Goal: Transaction & Acquisition: Purchase product/service

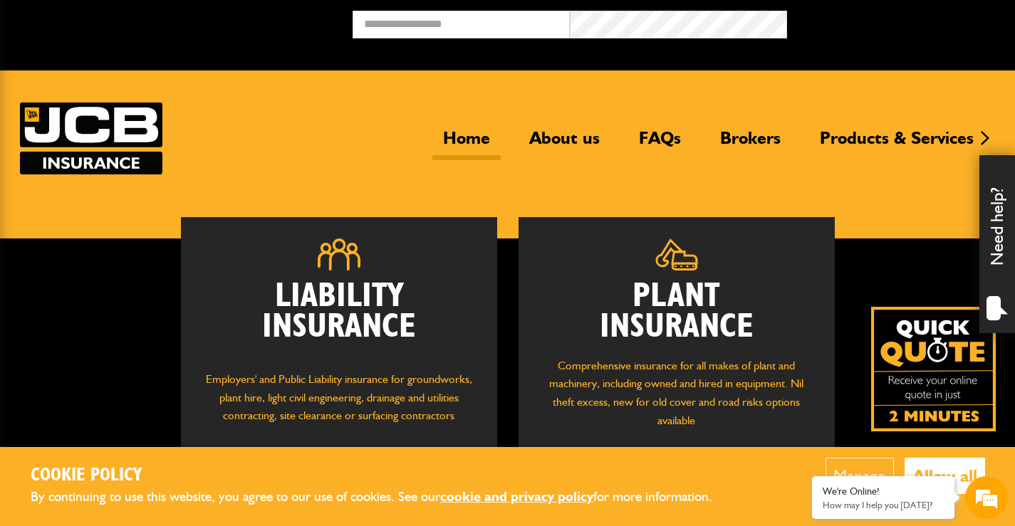
click at [936, 471] on button "Allow all" at bounding box center [944, 476] width 80 height 36
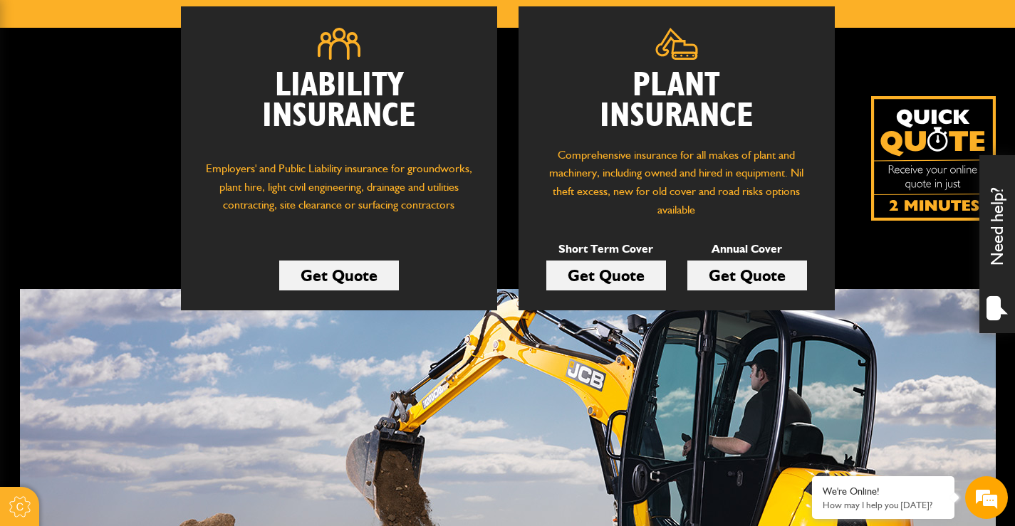
scroll to position [214, 0]
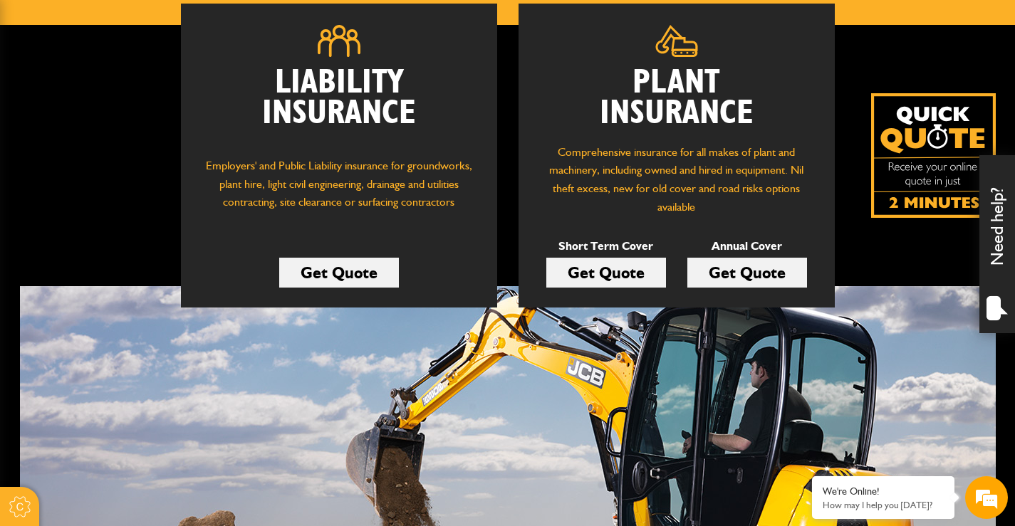
click at [721, 273] on link "Get Quote" at bounding box center [747, 273] width 120 height 30
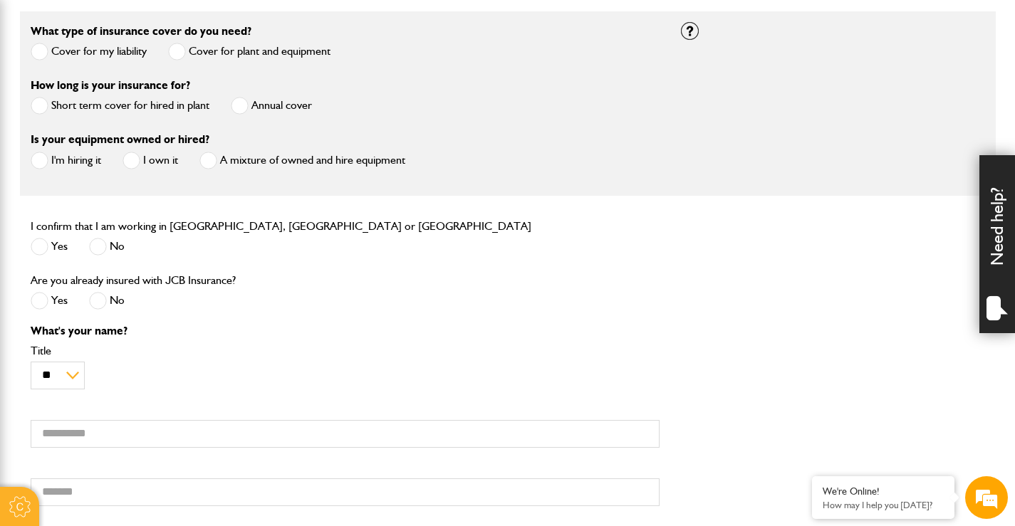
scroll to position [356, 0]
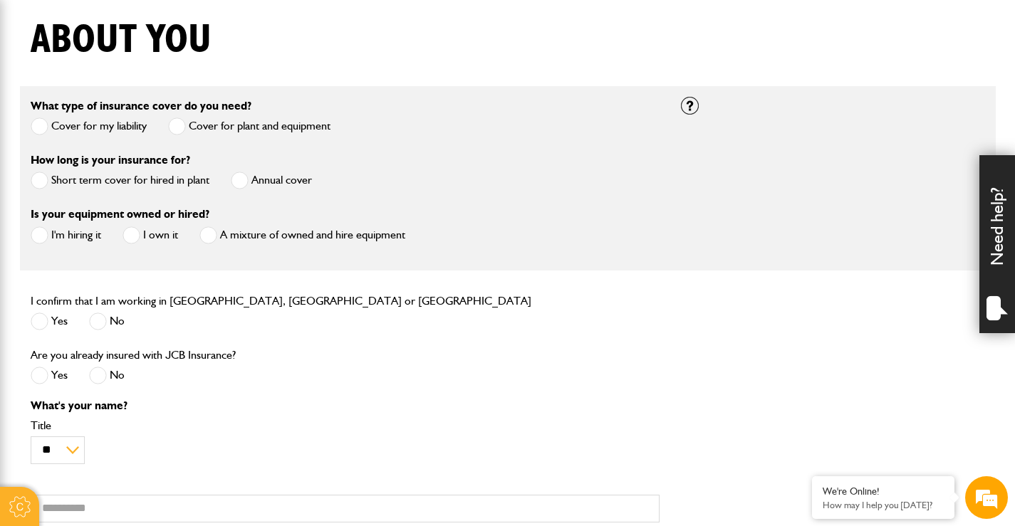
click at [246, 178] on span at bounding box center [240, 181] width 18 height 18
click at [138, 235] on span at bounding box center [131, 235] width 18 height 18
click at [35, 320] on span at bounding box center [40, 322] width 18 height 18
click at [97, 372] on span at bounding box center [98, 376] width 18 height 18
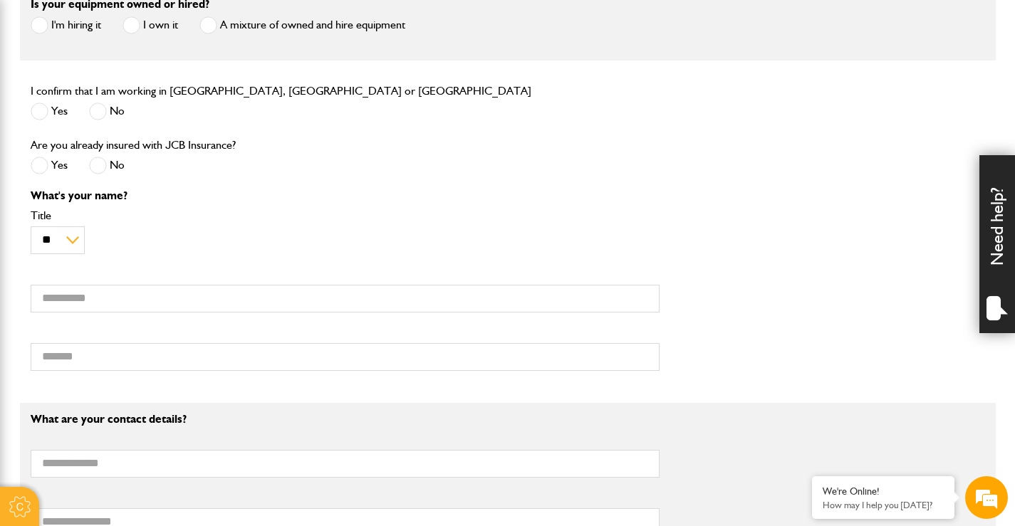
scroll to position [570, 0]
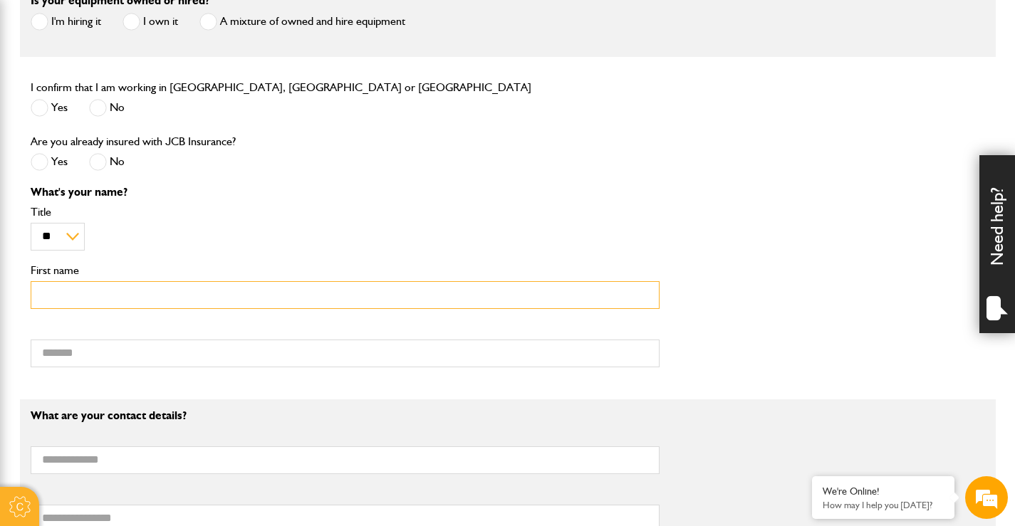
click at [85, 295] on input "First name" at bounding box center [345, 295] width 629 height 28
type input "******"
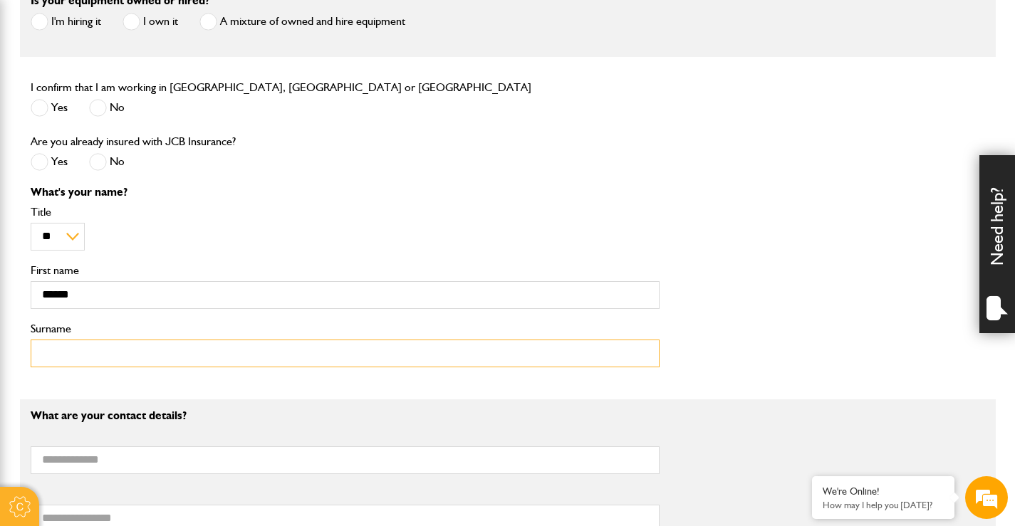
click at [63, 355] on input "Surname" at bounding box center [345, 354] width 629 height 28
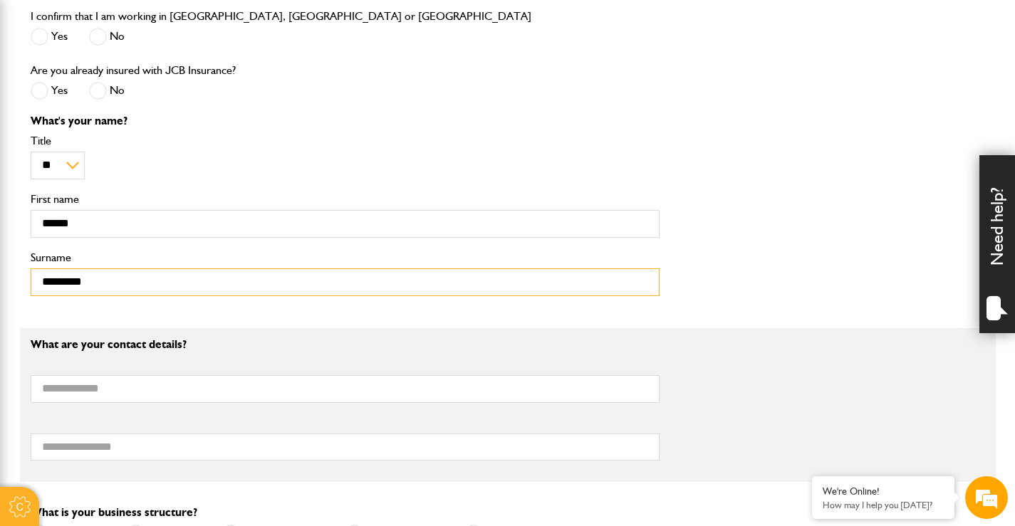
type input "*********"
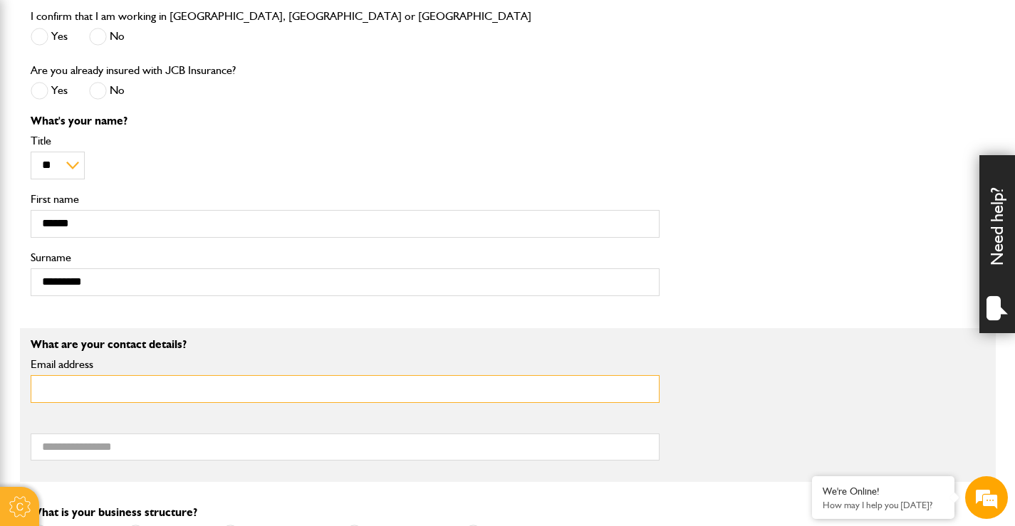
click at [94, 390] on input "Email address" at bounding box center [345, 389] width 629 height 28
type input "**********"
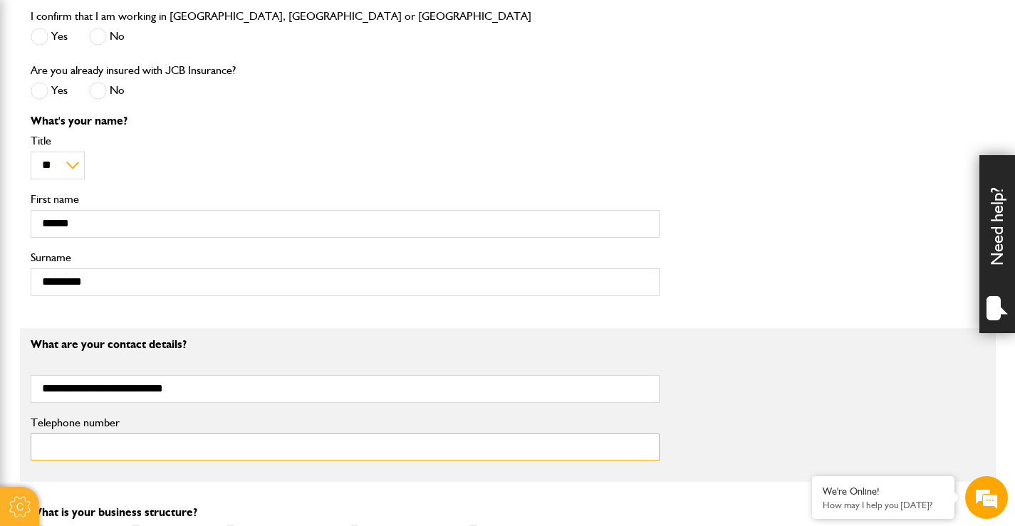
click at [80, 449] on input "Telephone number" at bounding box center [345, 448] width 629 height 28
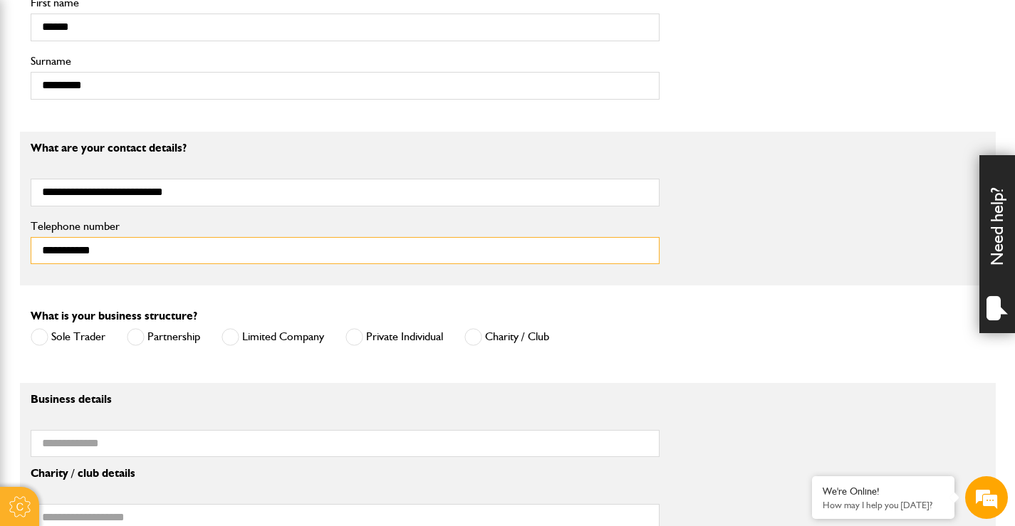
scroll to position [854, 0]
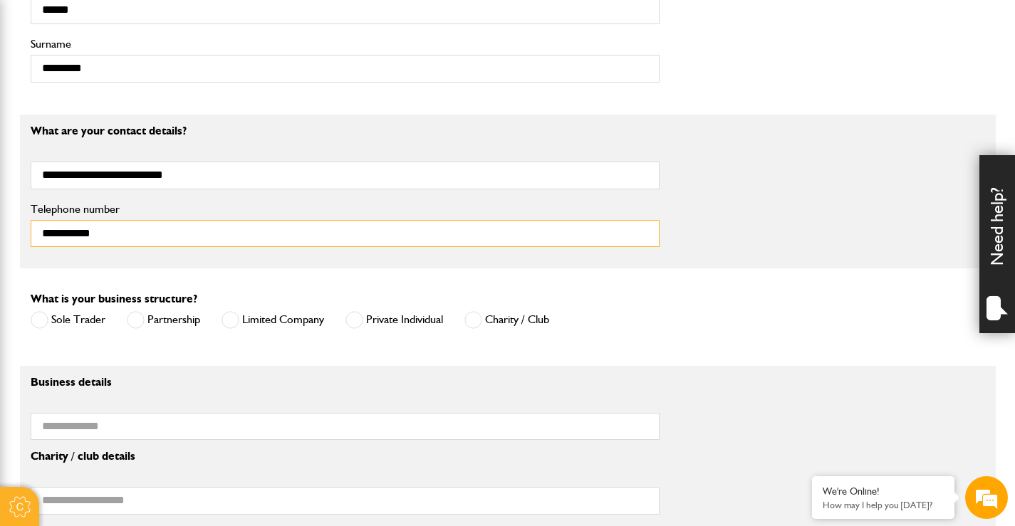
type input "**********"
click at [39, 323] on span at bounding box center [40, 320] width 18 height 18
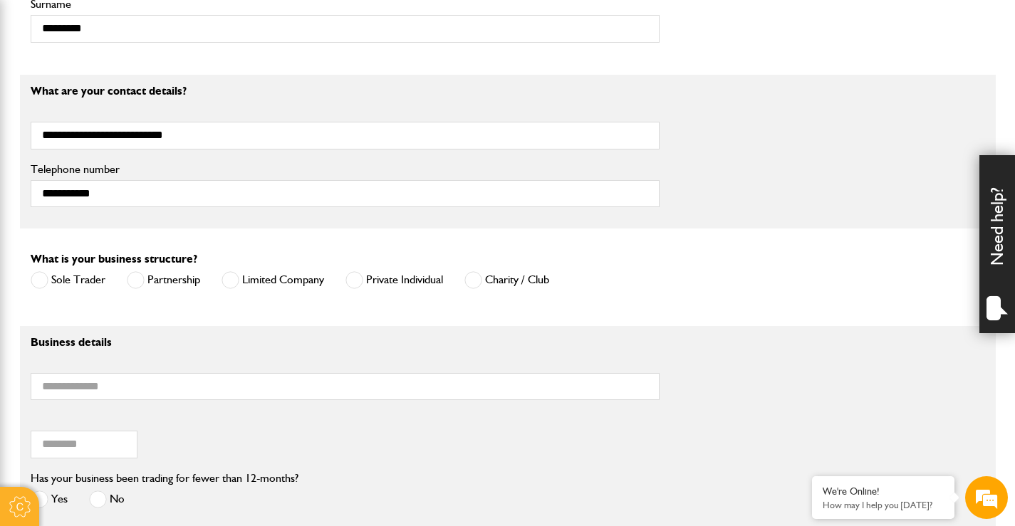
scroll to position [926, 0]
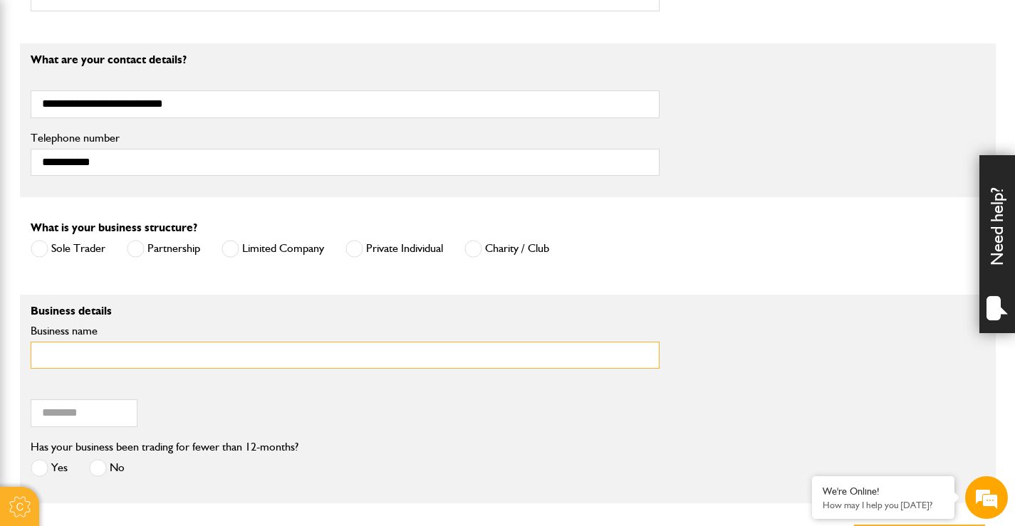
click at [97, 357] on input "Business name" at bounding box center [345, 356] width 629 height 28
type input "*********"
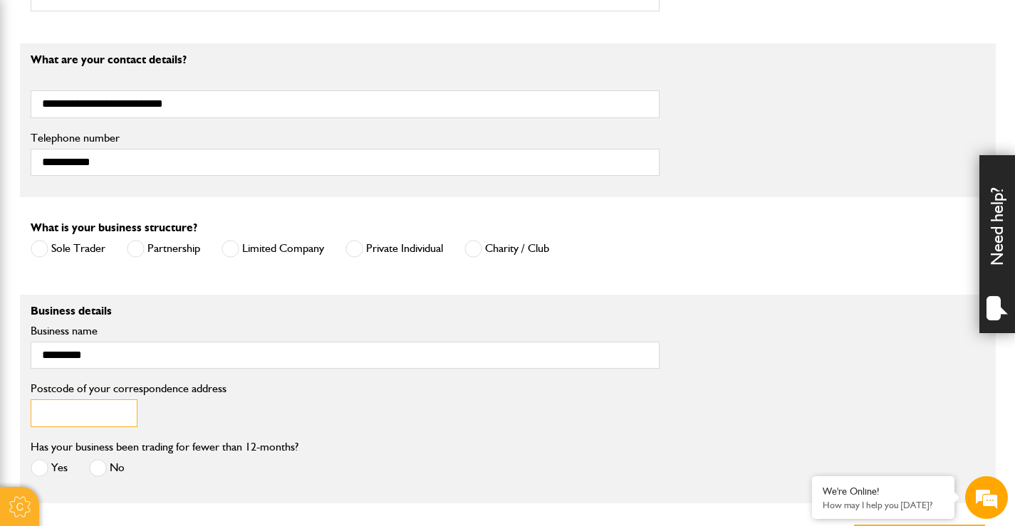
click at [70, 417] on input "Postcode of your correspondence address" at bounding box center [84, 413] width 107 height 28
type input "******"
click at [97, 470] on span at bounding box center [98, 468] width 18 height 18
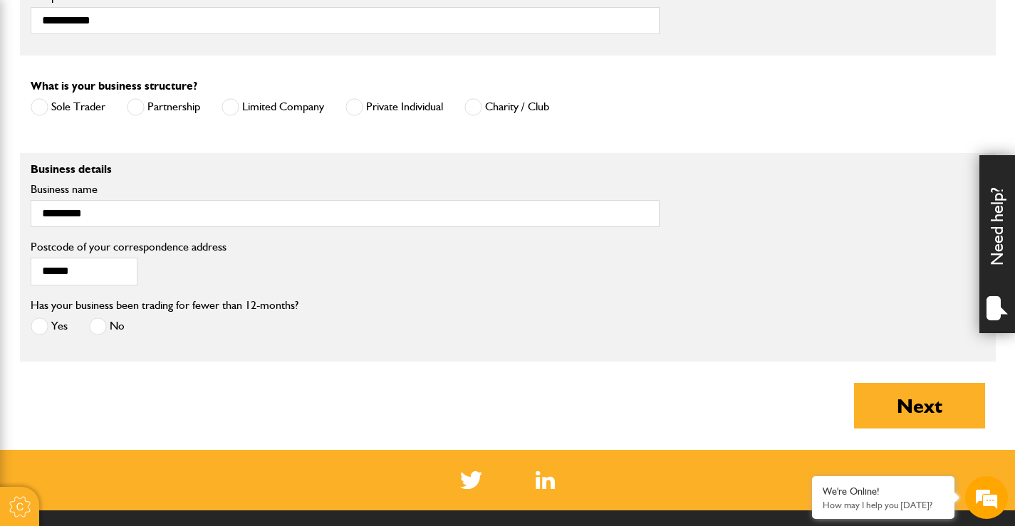
scroll to position [1068, 0]
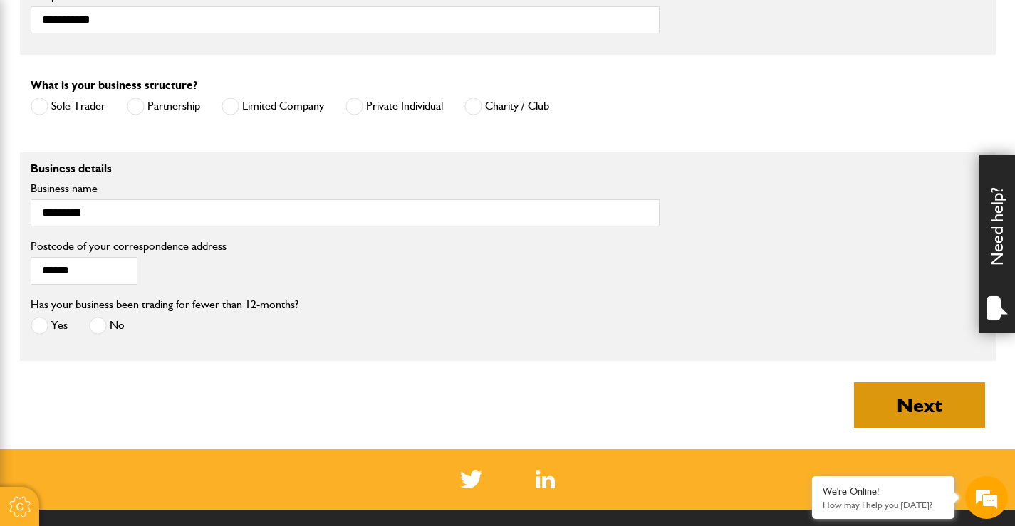
click at [884, 419] on button "Next" at bounding box center [919, 405] width 131 height 46
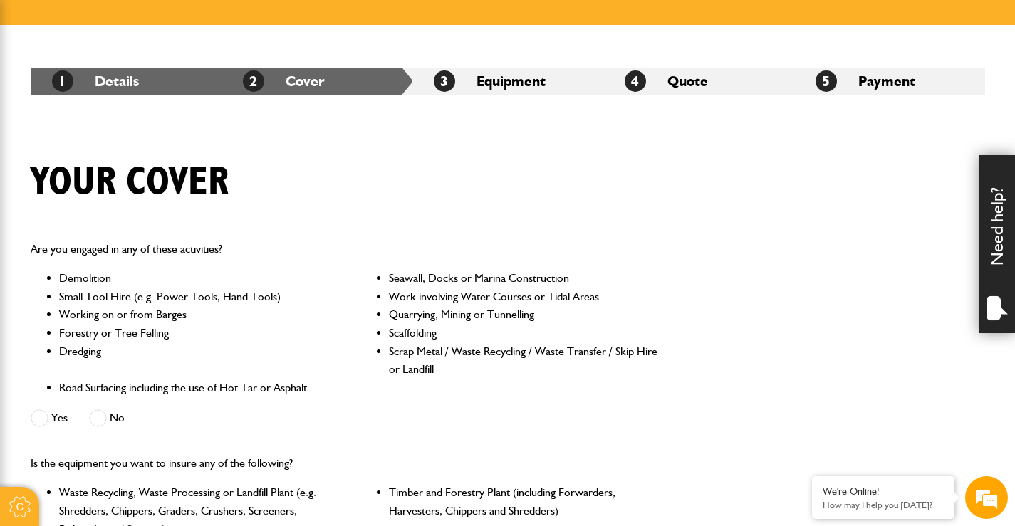
scroll to position [285, 0]
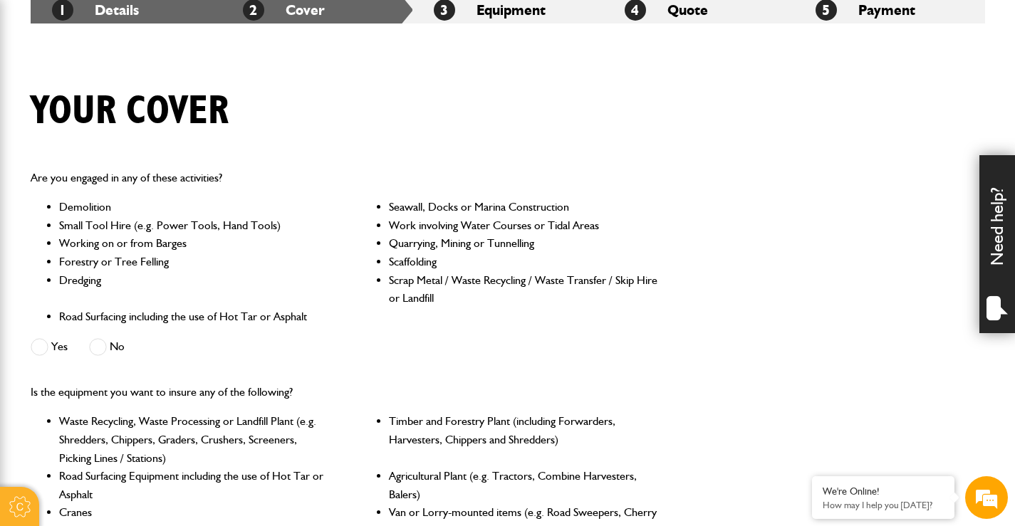
click at [36, 347] on span at bounding box center [40, 347] width 18 height 18
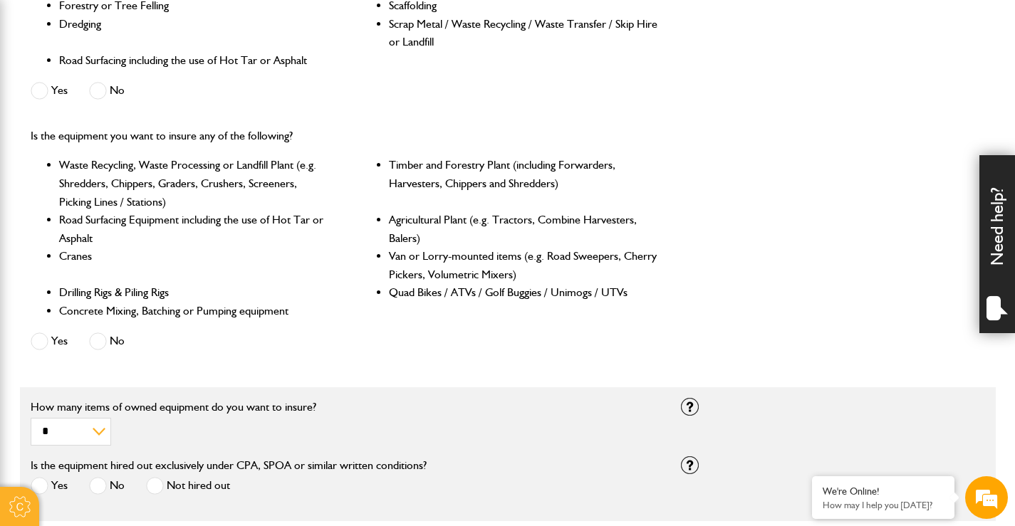
scroll to position [570, 0]
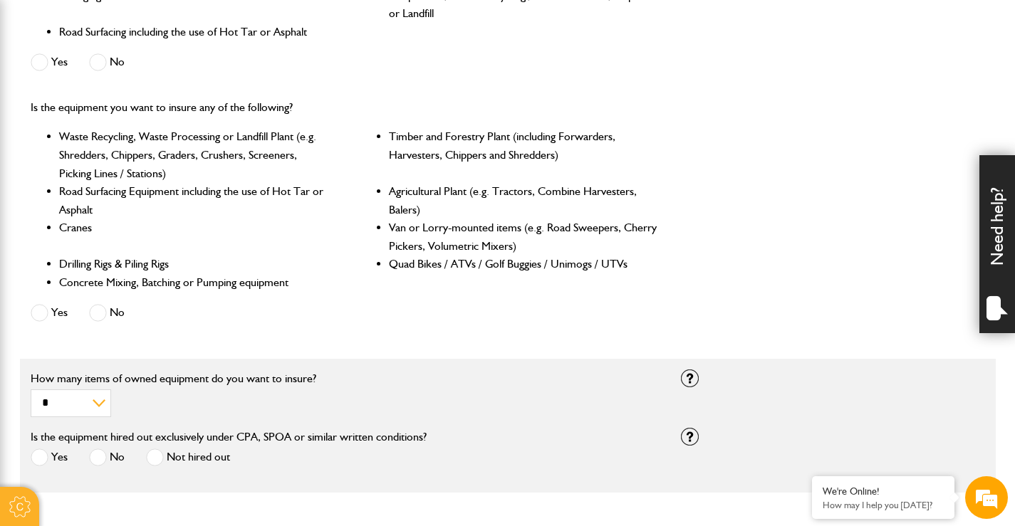
click at [100, 311] on span at bounding box center [98, 313] width 18 height 18
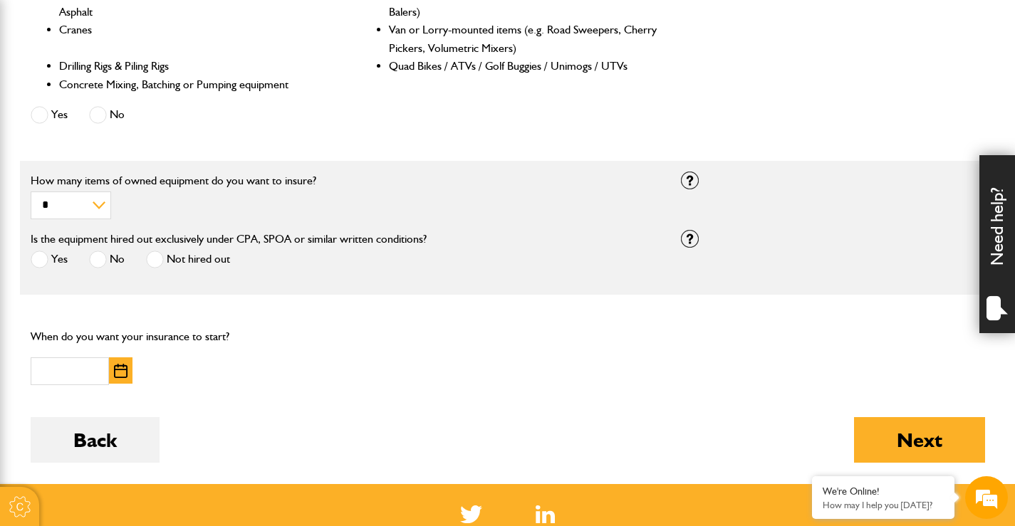
scroll to position [783, 0]
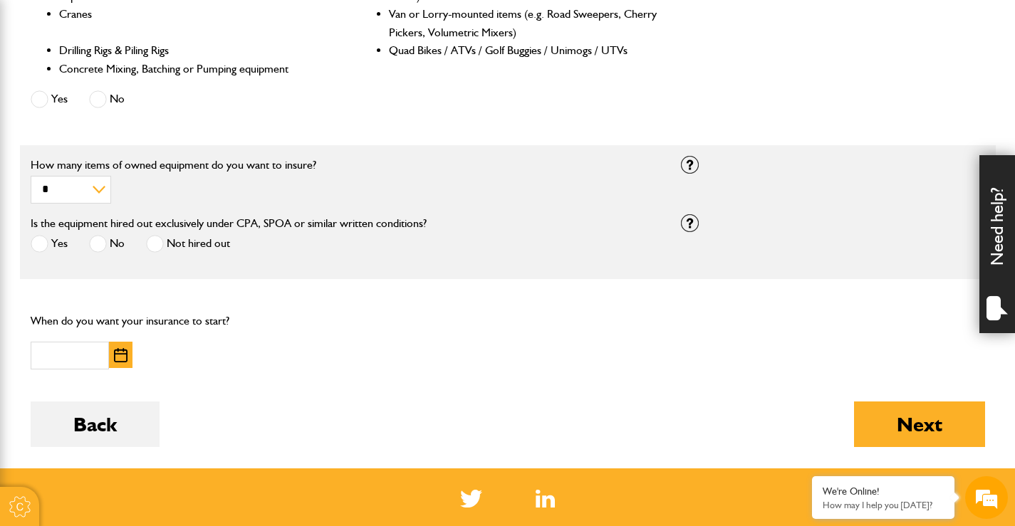
click at [95, 243] on span at bounding box center [98, 244] width 18 height 18
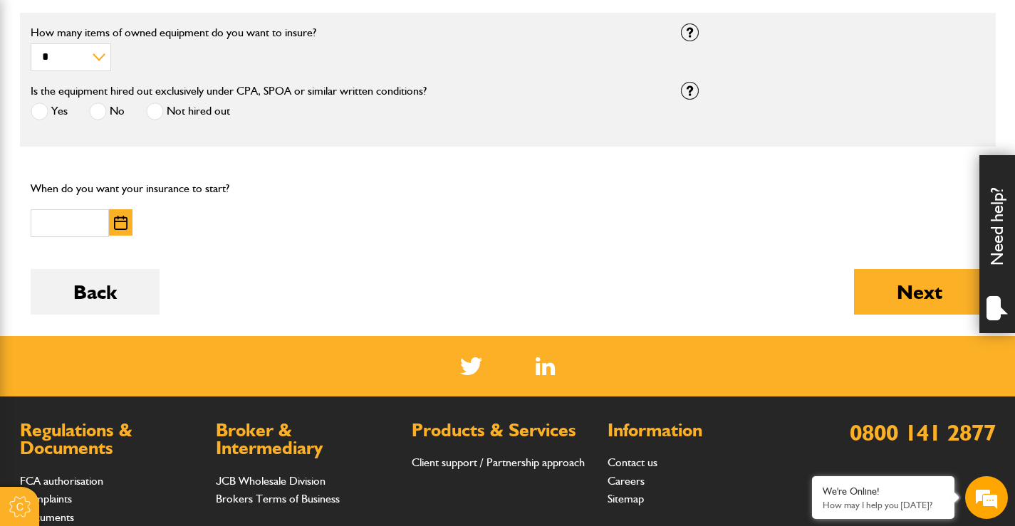
scroll to position [926, 0]
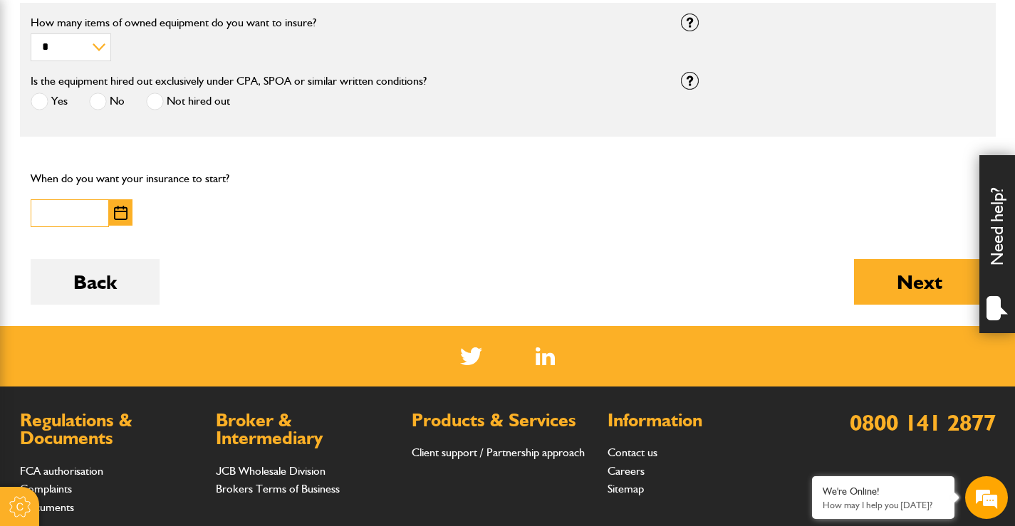
click at [50, 215] on input "text" at bounding box center [70, 213] width 78 height 28
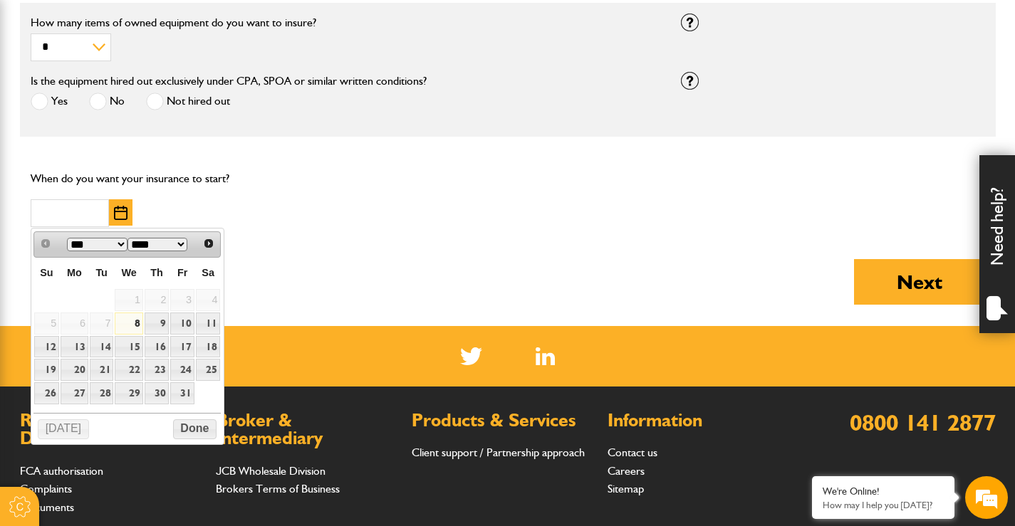
click at [120, 243] on select "*** ***" at bounding box center [97, 245] width 61 height 14
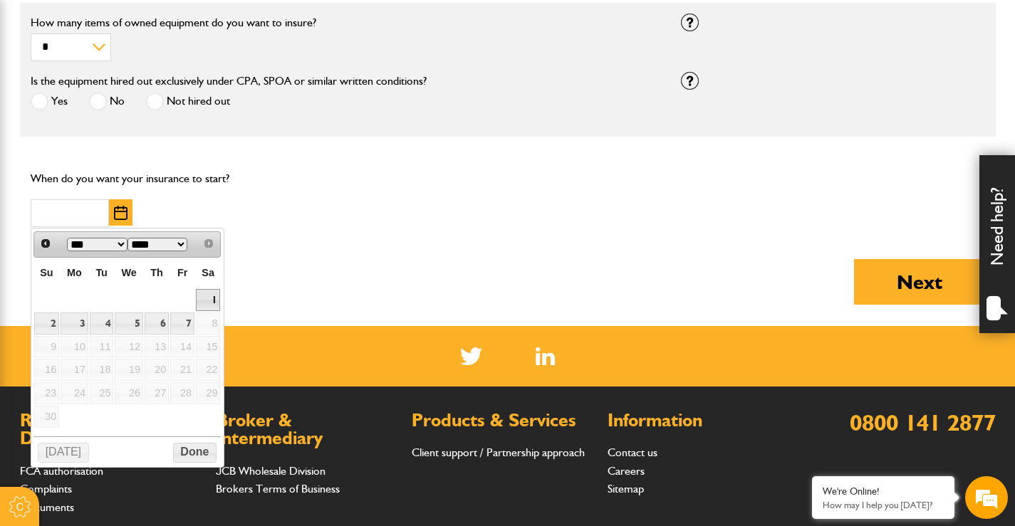
click at [208, 295] on link "1" at bounding box center [208, 300] width 24 height 22
type input "**********"
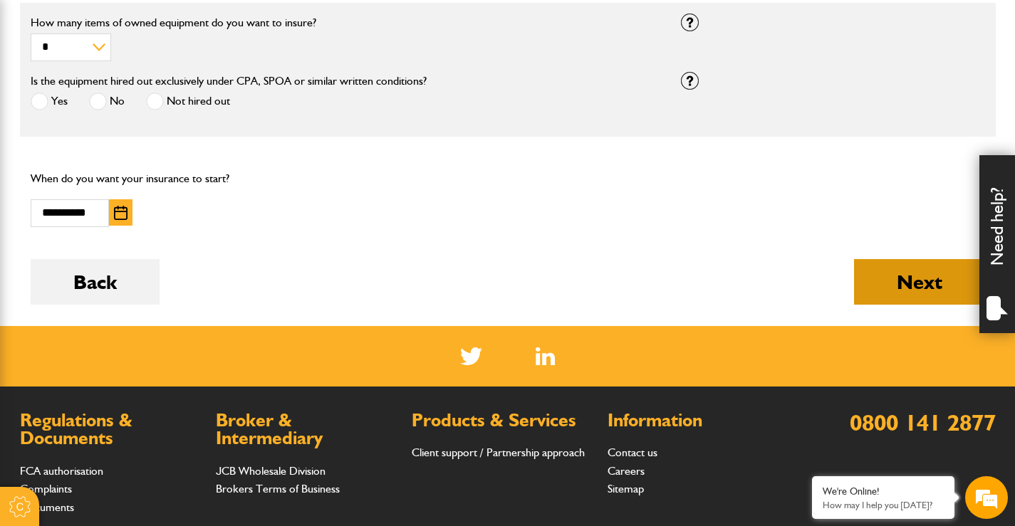
click at [875, 285] on button "Next" at bounding box center [919, 282] width 131 height 46
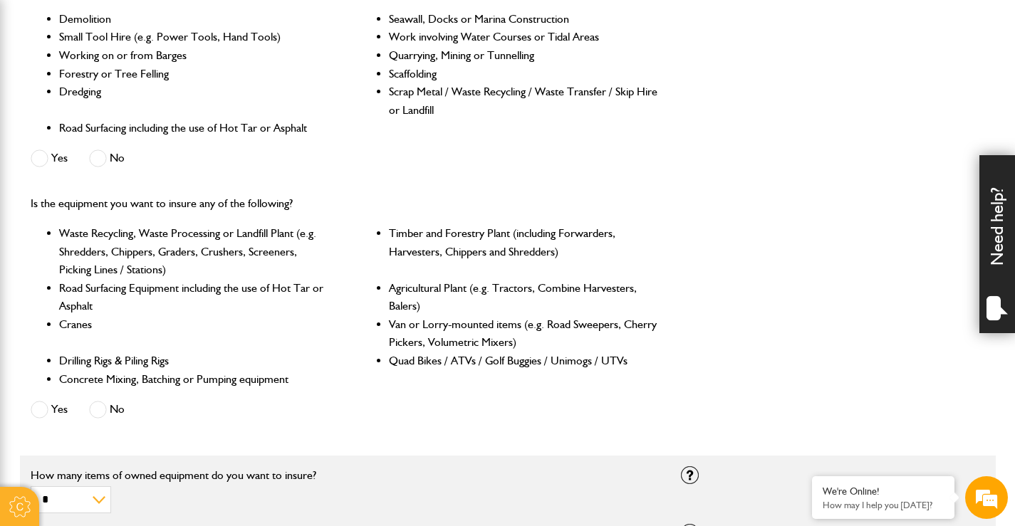
scroll to position [570, 0]
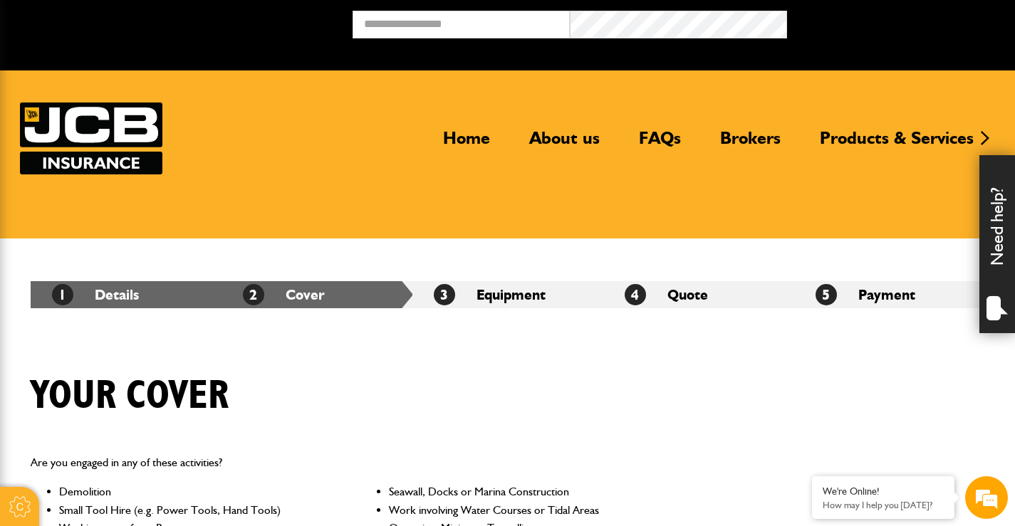
scroll to position [926, 0]
